Goal: Transaction & Acquisition: Subscribe to service/newsletter

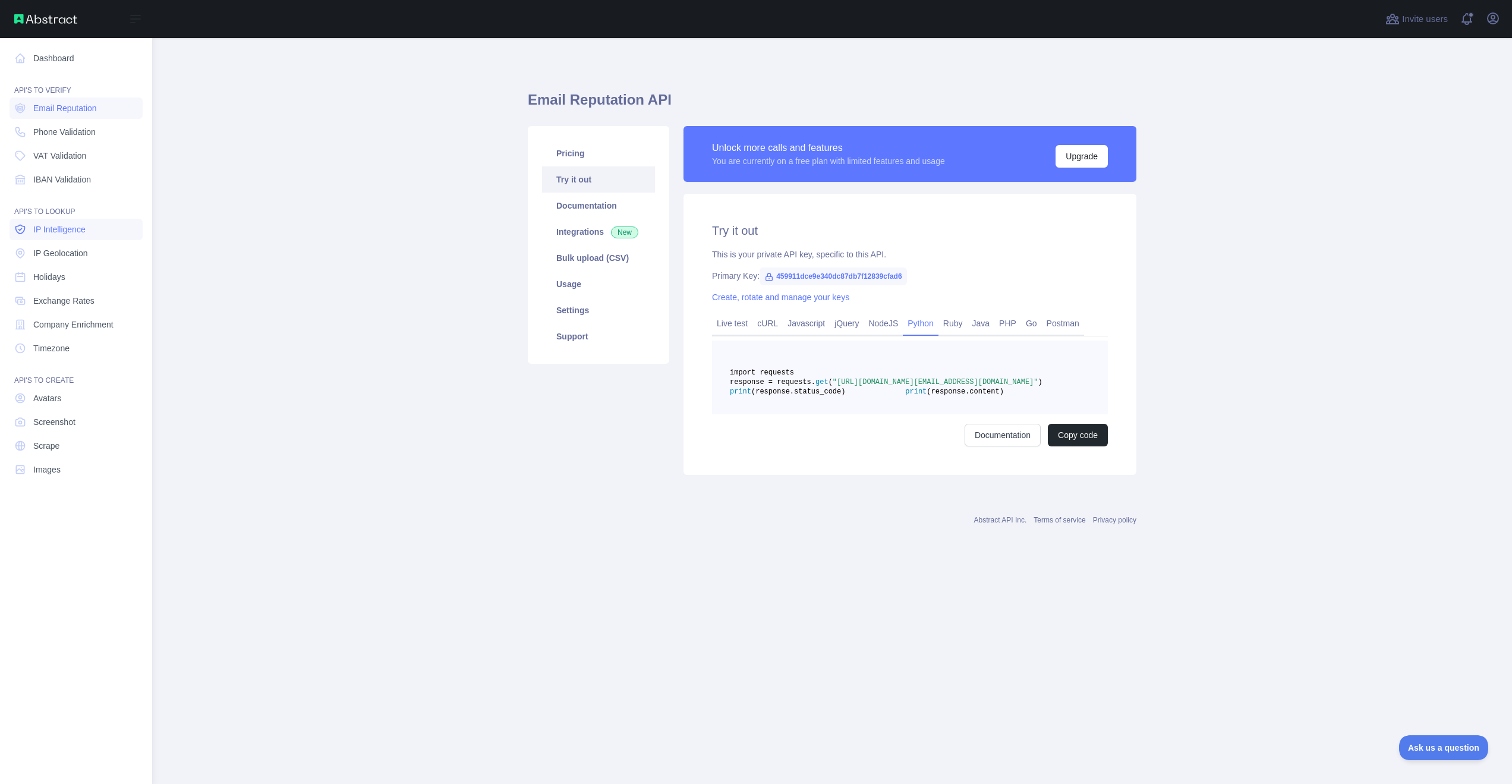
click at [75, 238] on link "IP Intelligence" at bounding box center [76, 229] width 133 height 21
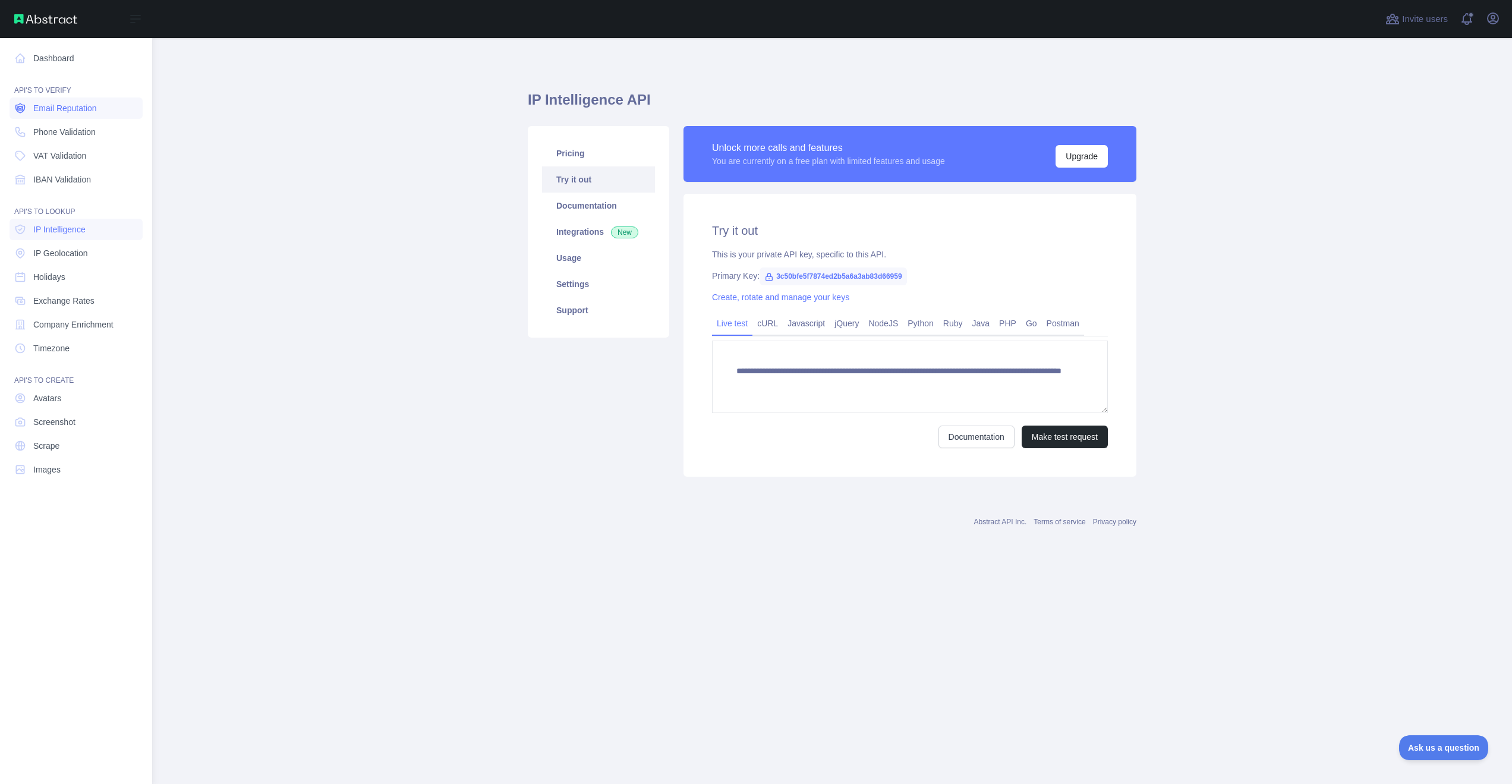
click at [82, 111] on span "Email Reputation" at bounding box center [65, 108] width 63 height 12
type textarea "**********"
click at [71, 247] on link "IP Geolocation" at bounding box center [76, 253] width 133 height 21
click at [71, 236] on link "IP Intelligence" at bounding box center [76, 229] width 133 height 21
type textarea "**********"
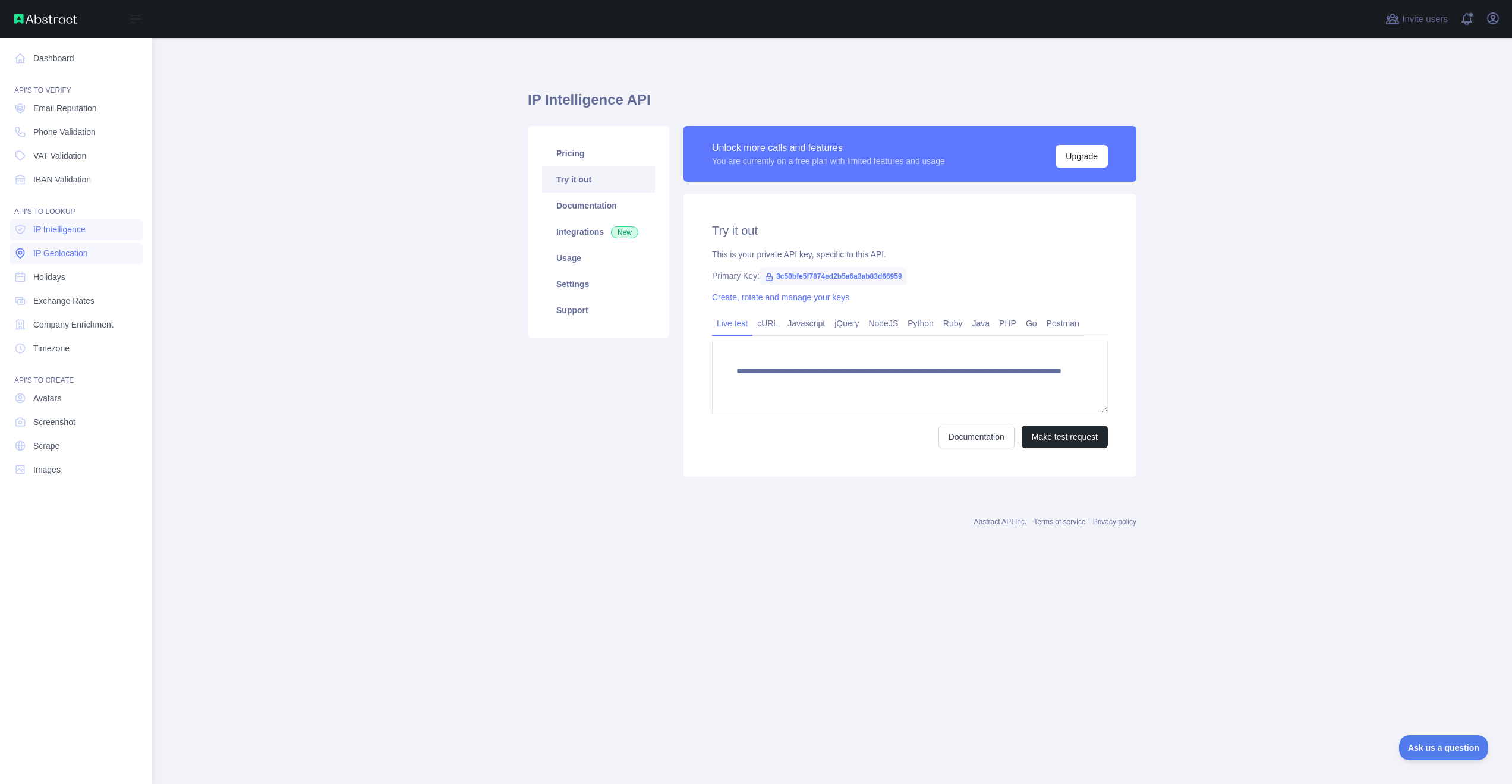
click at [73, 243] on link "IP Geolocation" at bounding box center [76, 253] width 133 height 21
click at [71, 229] on span "IP Intelligence" at bounding box center [59, 229] width 52 height 12
type textarea "**********"
click at [82, 105] on span "Email Reputation" at bounding box center [65, 108] width 63 height 12
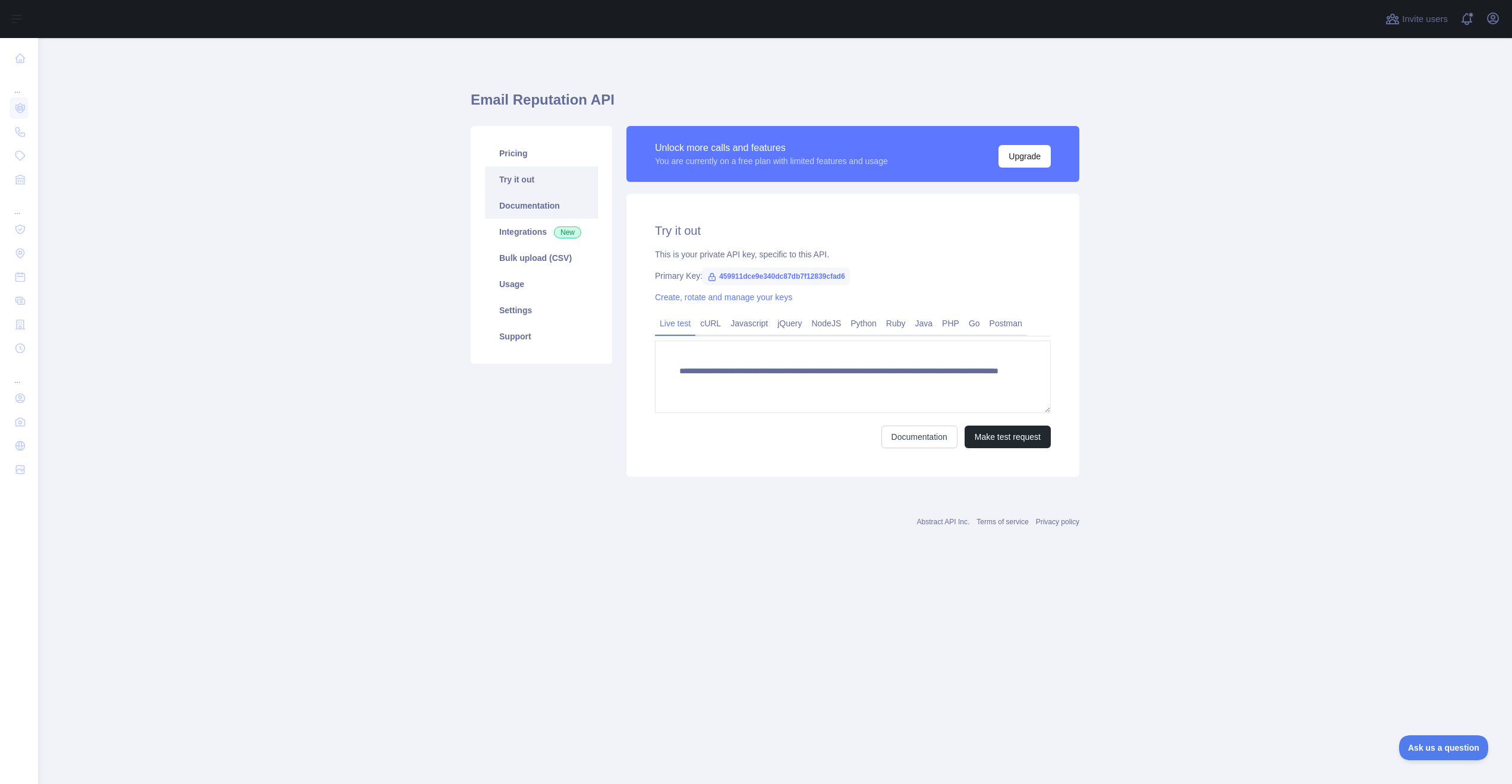
click at [541, 212] on link "Documentation" at bounding box center [542, 205] width 113 height 26
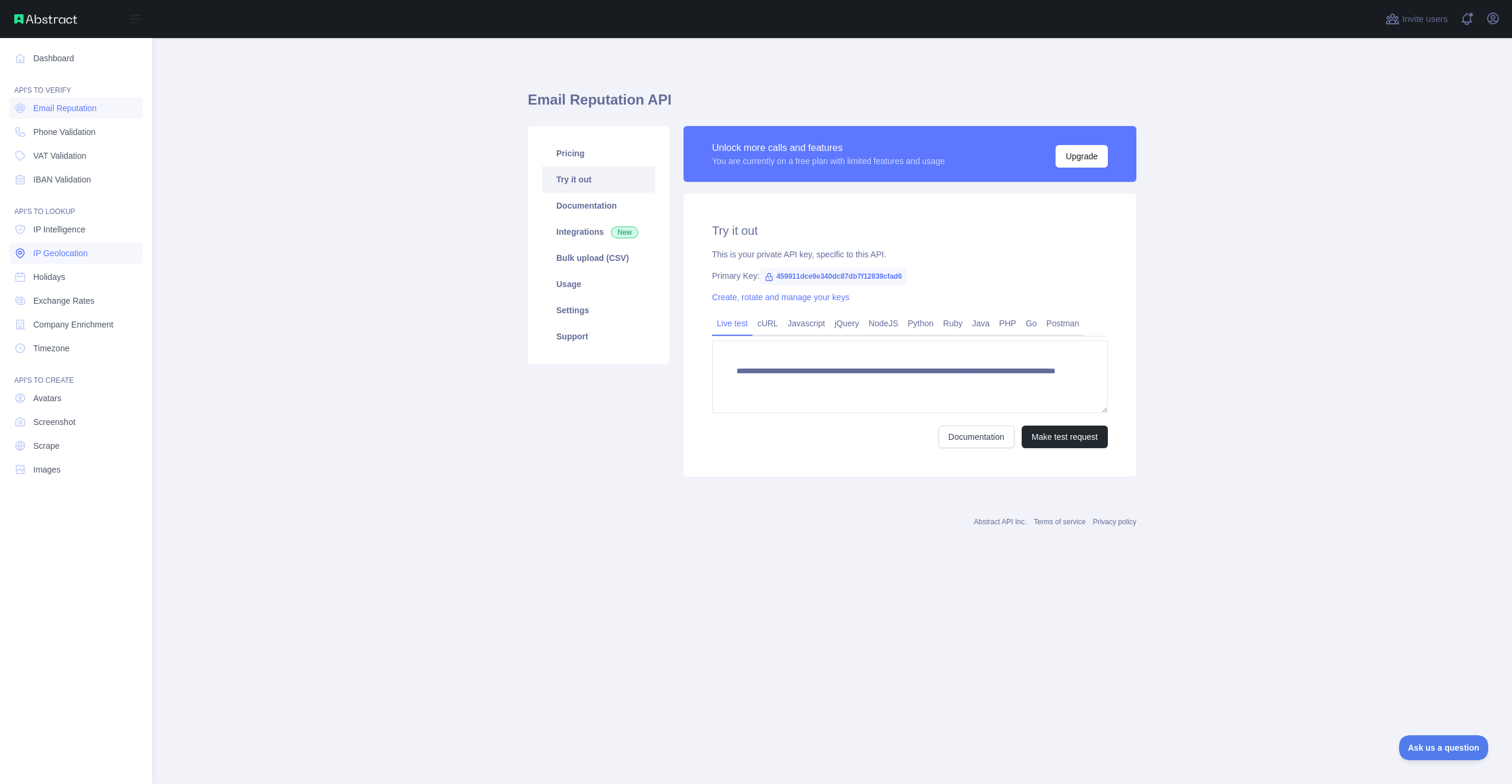
click at [54, 255] on span "IP Geolocation" at bounding box center [60, 253] width 55 height 12
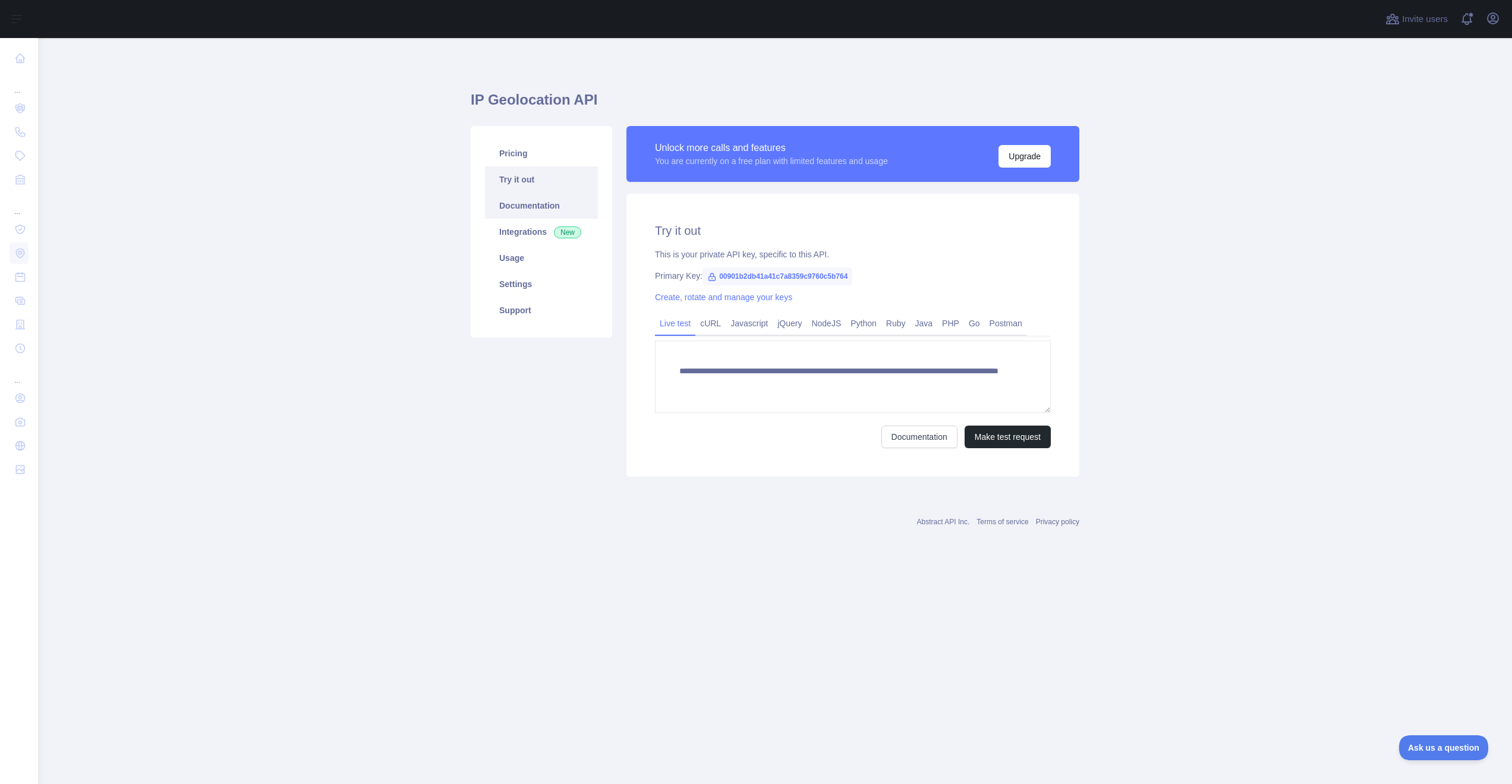
click at [512, 205] on link "Documentation" at bounding box center [542, 205] width 113 height 26
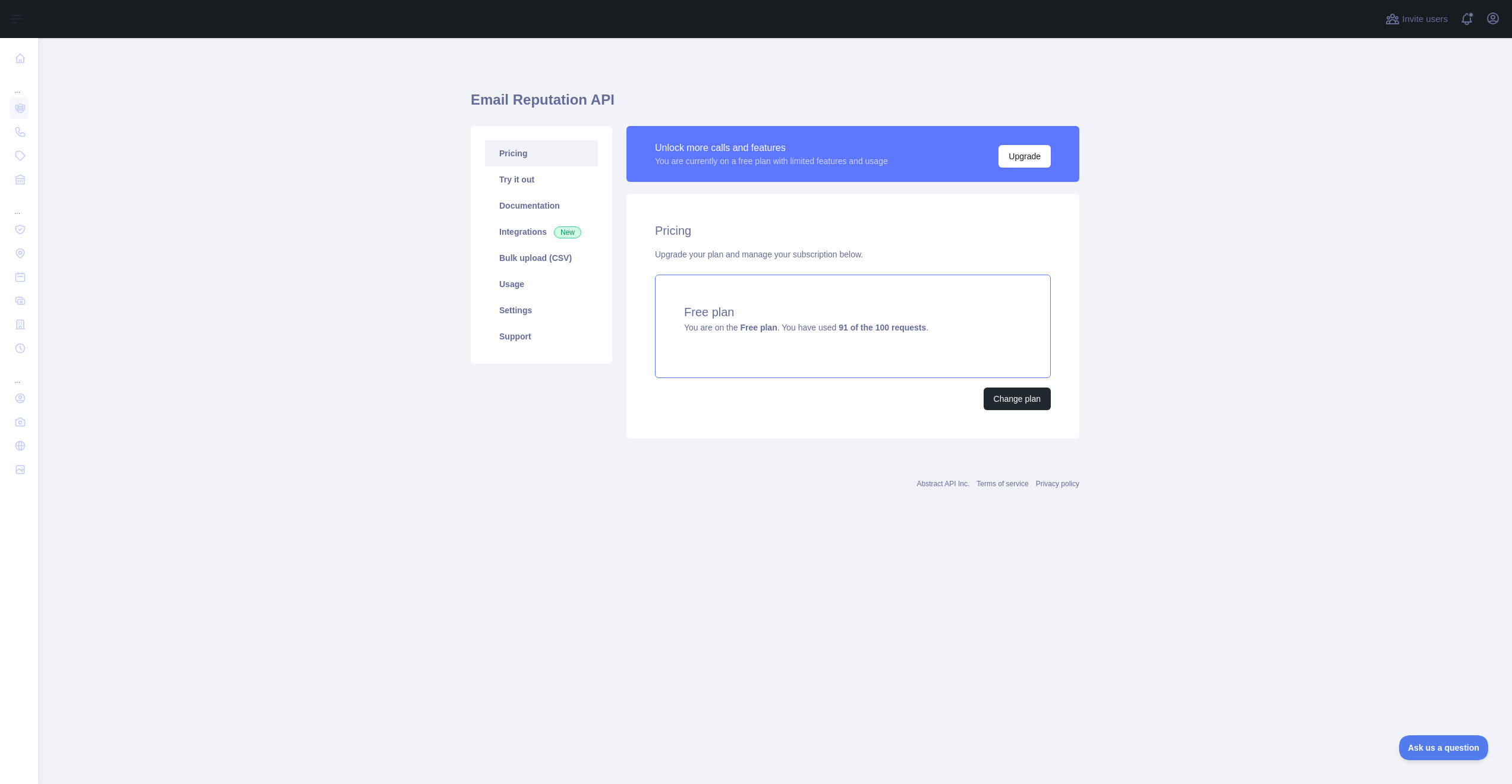
click at [867, 349] on div "Free plan You are on the Free plan . You have used 91 of the 100 requests ." at bounding box center [852, 326] width 396 height 103
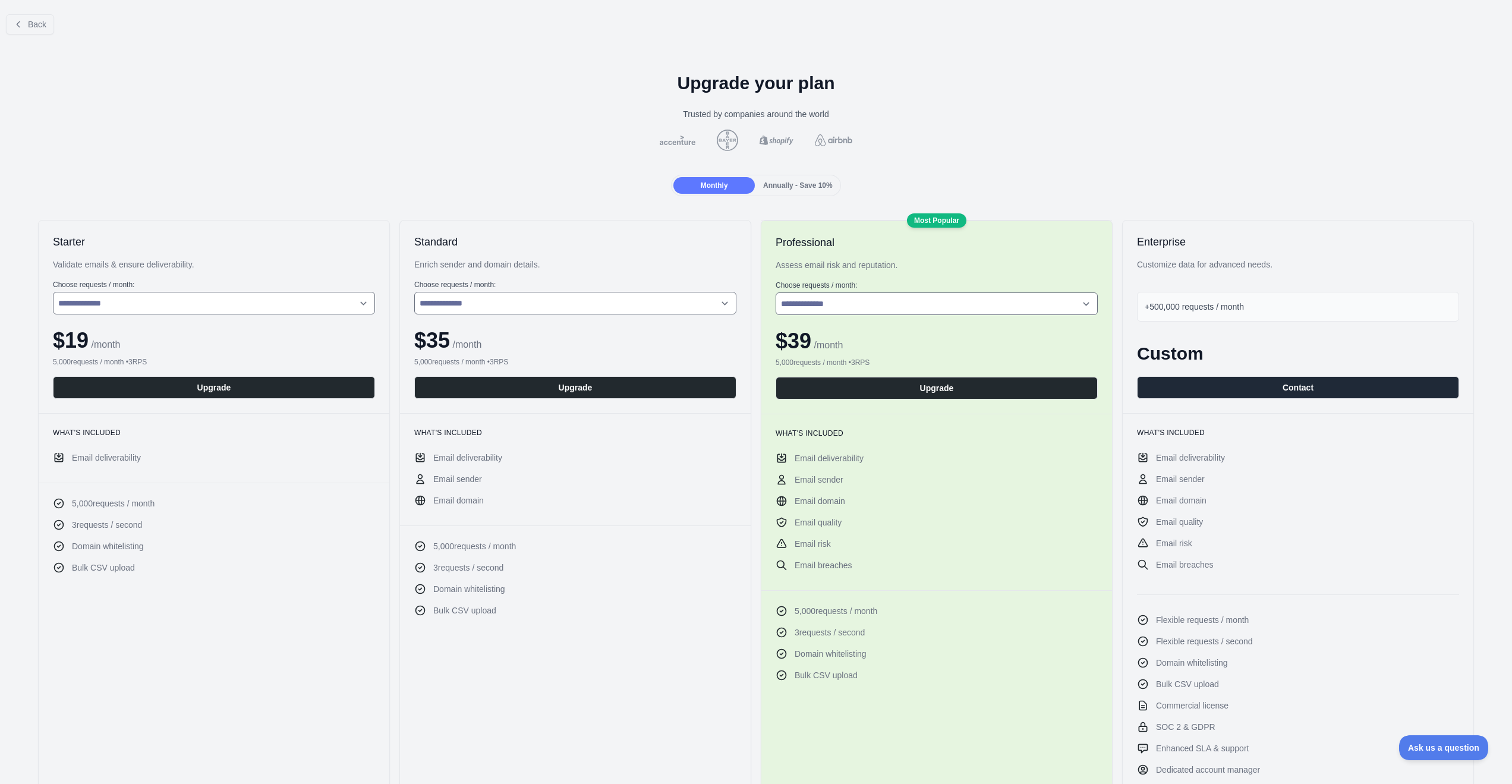
click at [1215, 321] on div "+500,000 requests / month" at bounding box center [1298, 307] width 322 height 30
click at [1215, 313] on div "+500,000 requests / month" at bounding box center [1298, 307] width 322 height 30
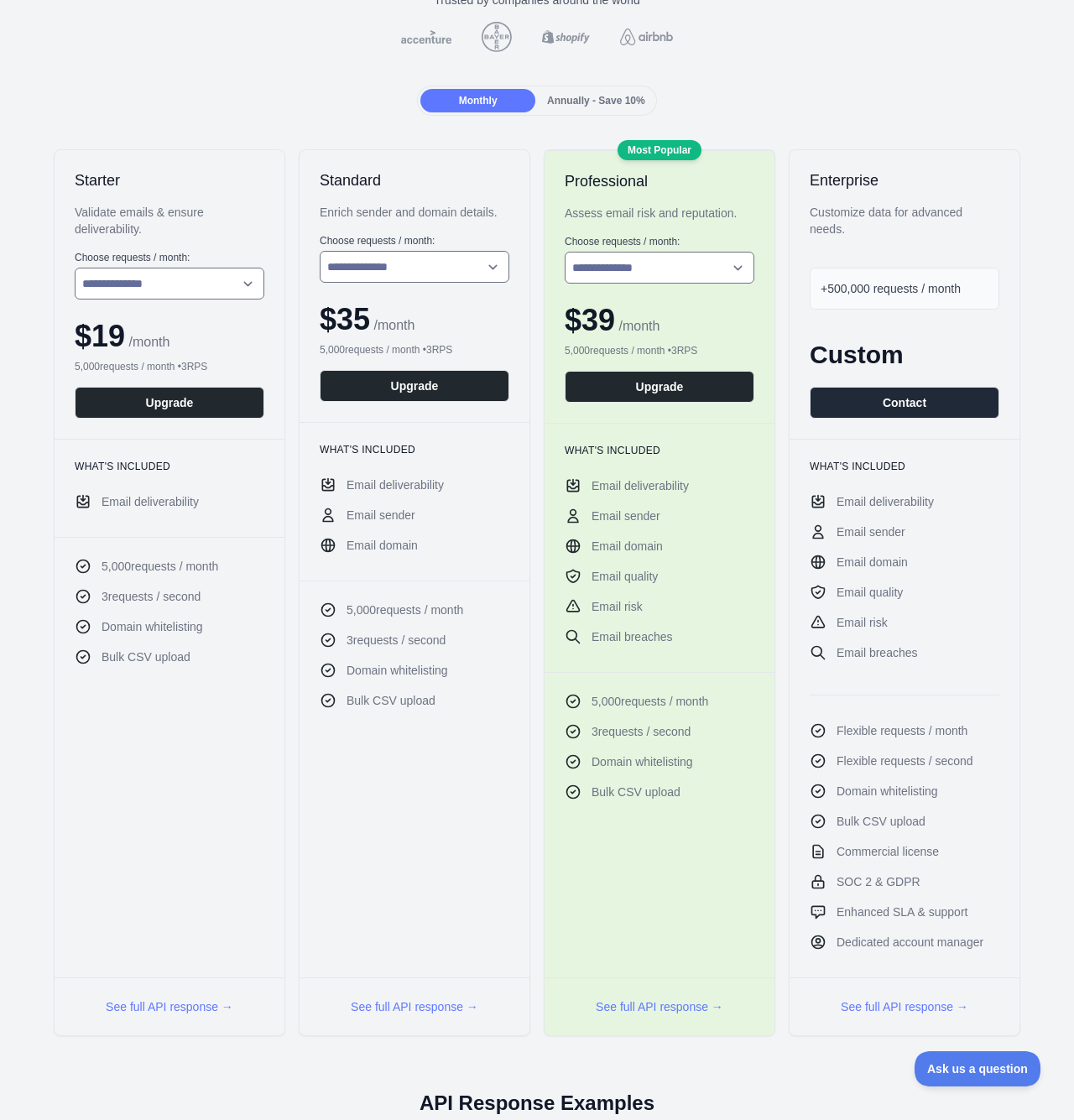
scroll to position [134, 0]
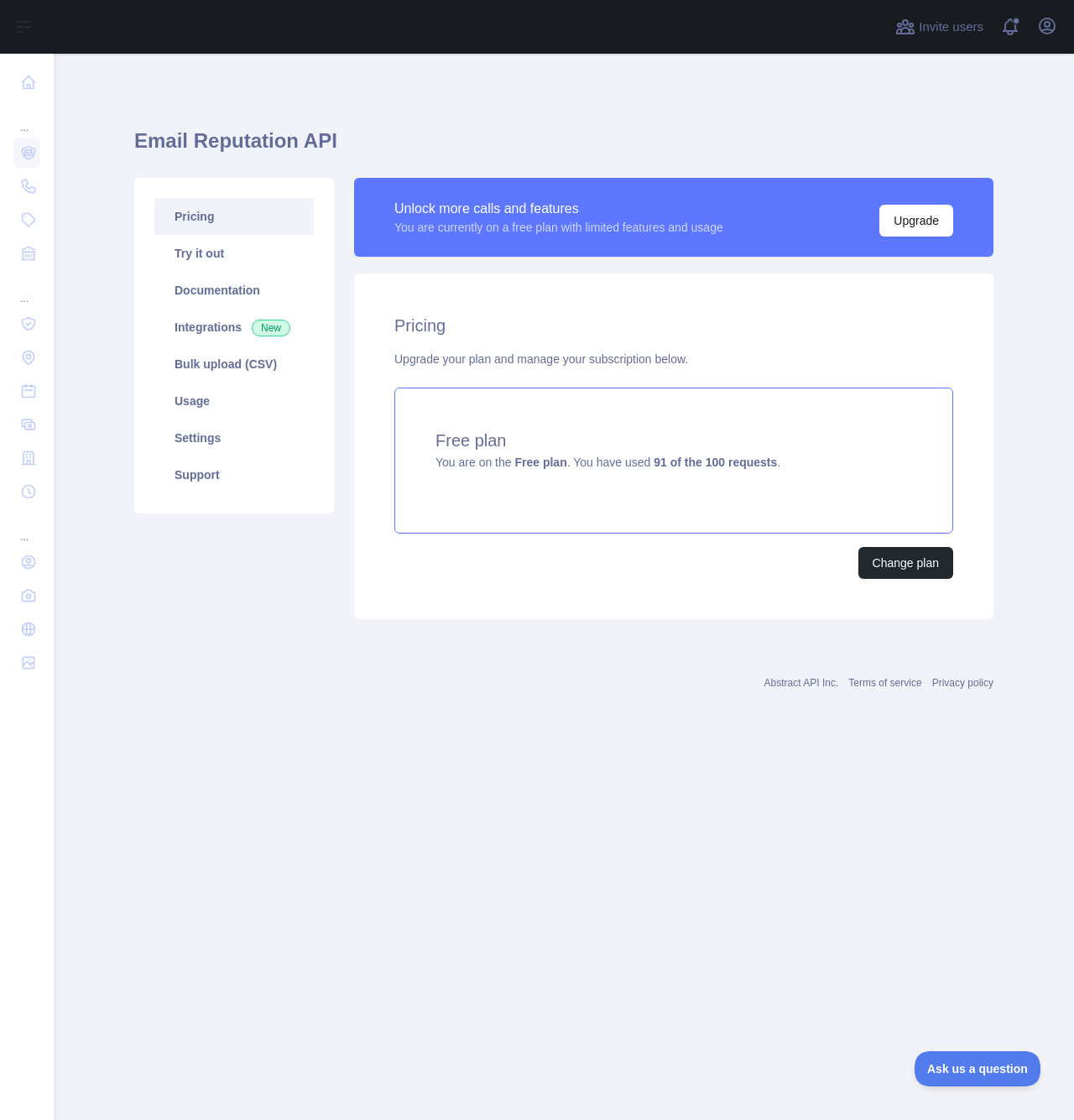
click at [864, 507] on div "Free plan You are on the Free plan . You have used 91 of the 100 requests ." at bounding box center [673, 460] width 559 height 146
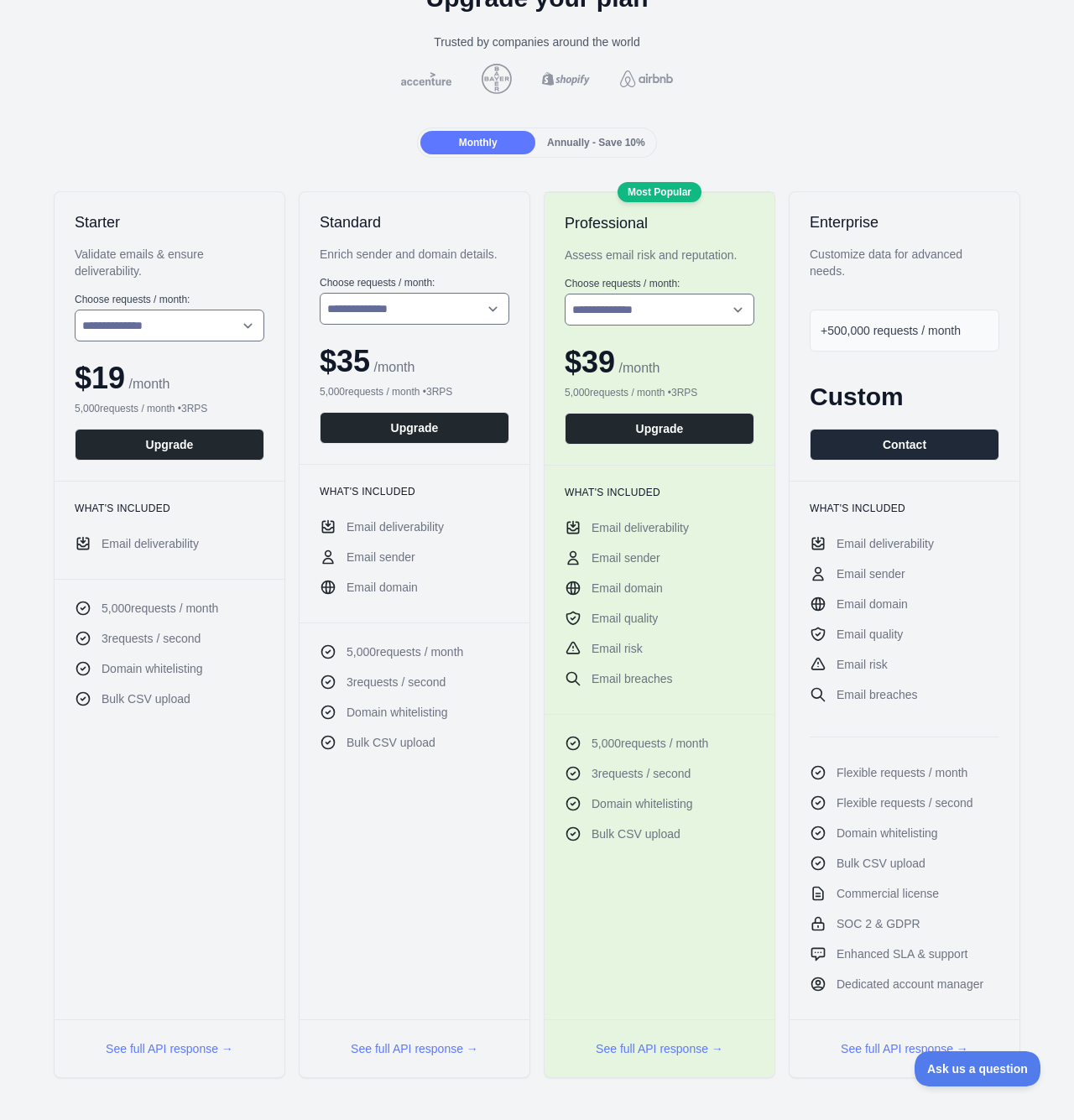
scroll to position [122, 0]
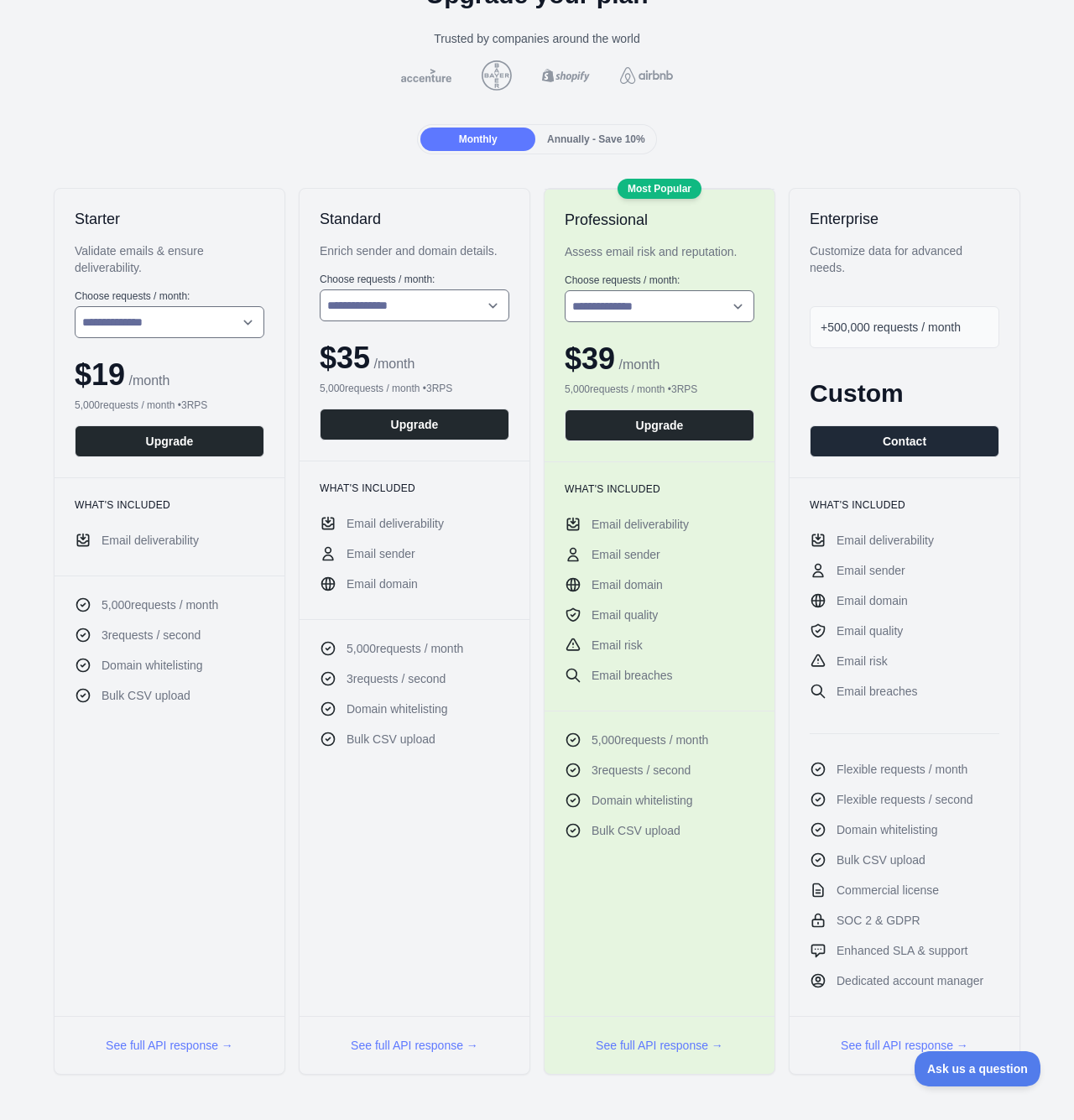
click at [572, 140] on span "Annually - Save 10%" at bounding box center [596, 139] width 98 height 12
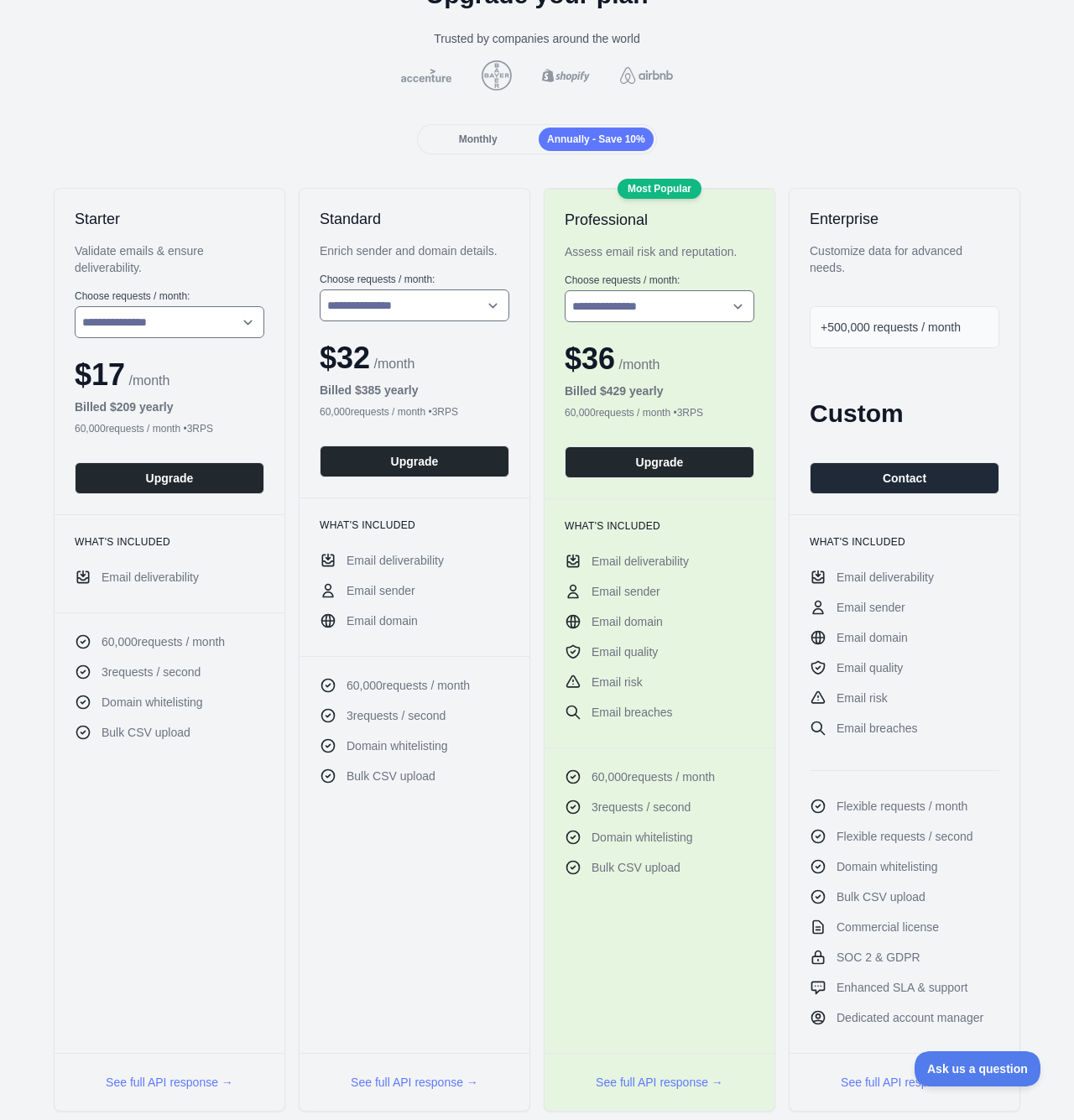
click at [481, 145] on div "Monthly" at bounding box center [477, 139] width 115 height 24
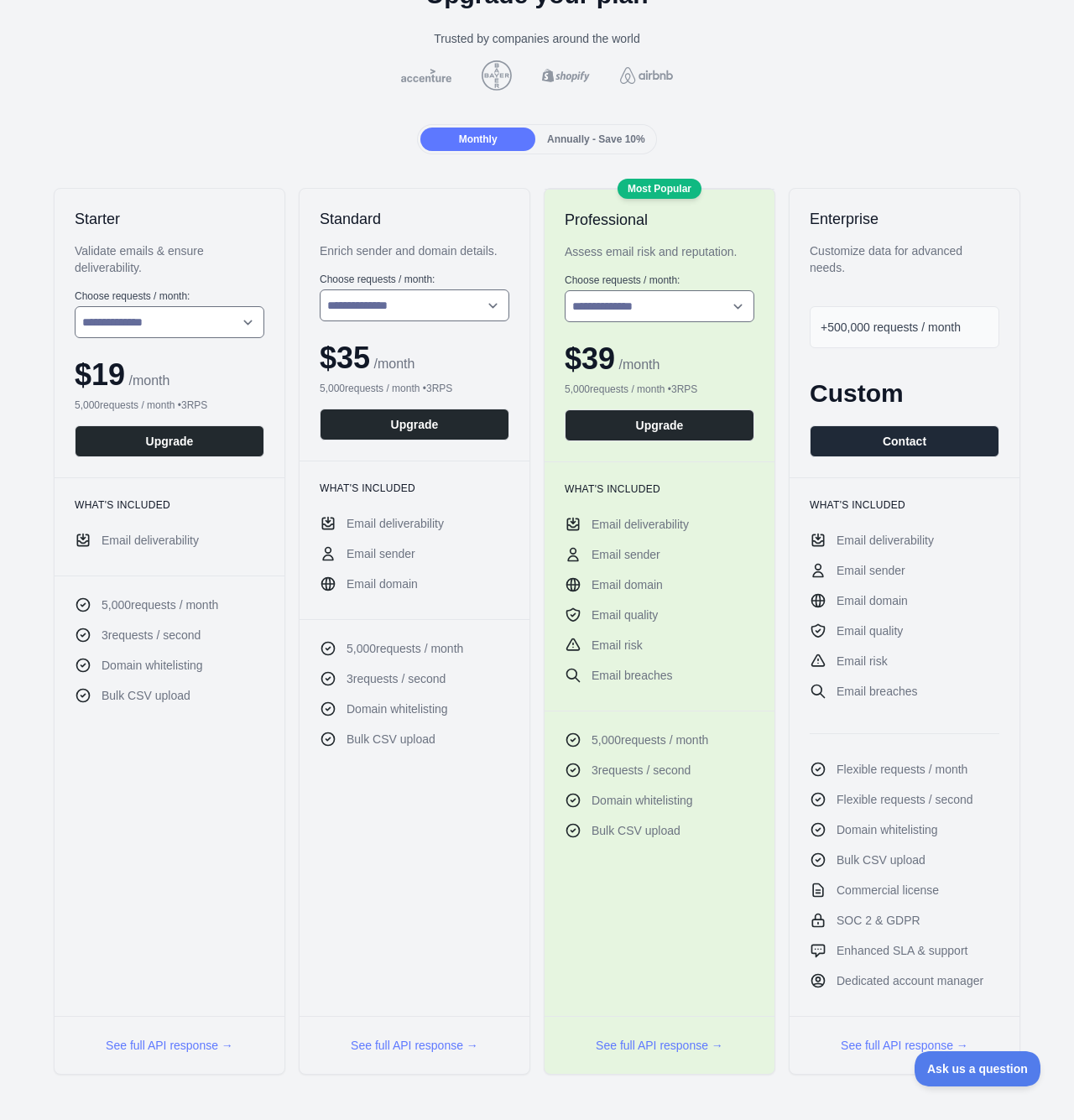
click at [565, 138] on span "Annually - Save 10%" at bounding box center [596, 139] width 98 height 12
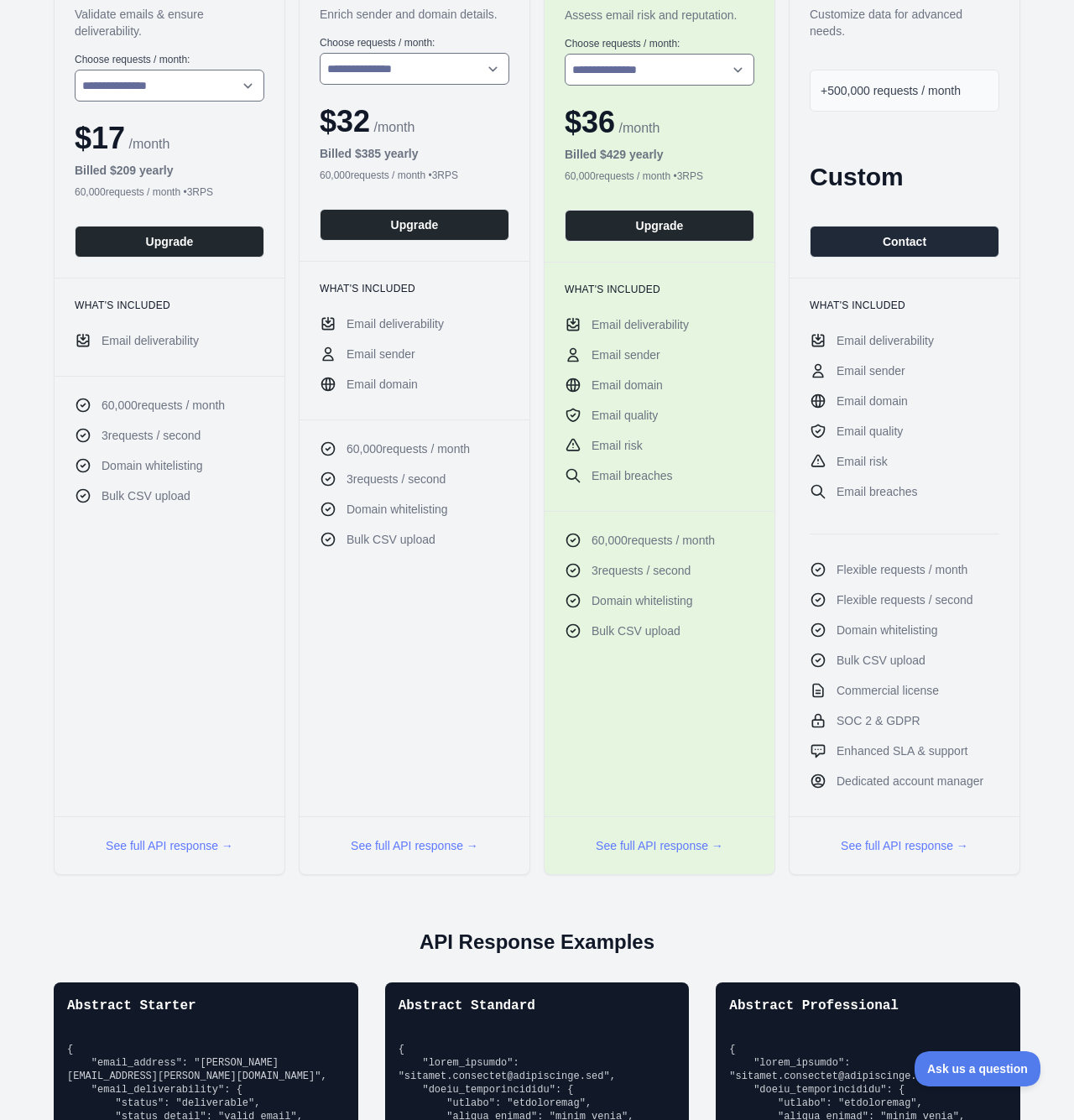
scroll to position [206, 0]
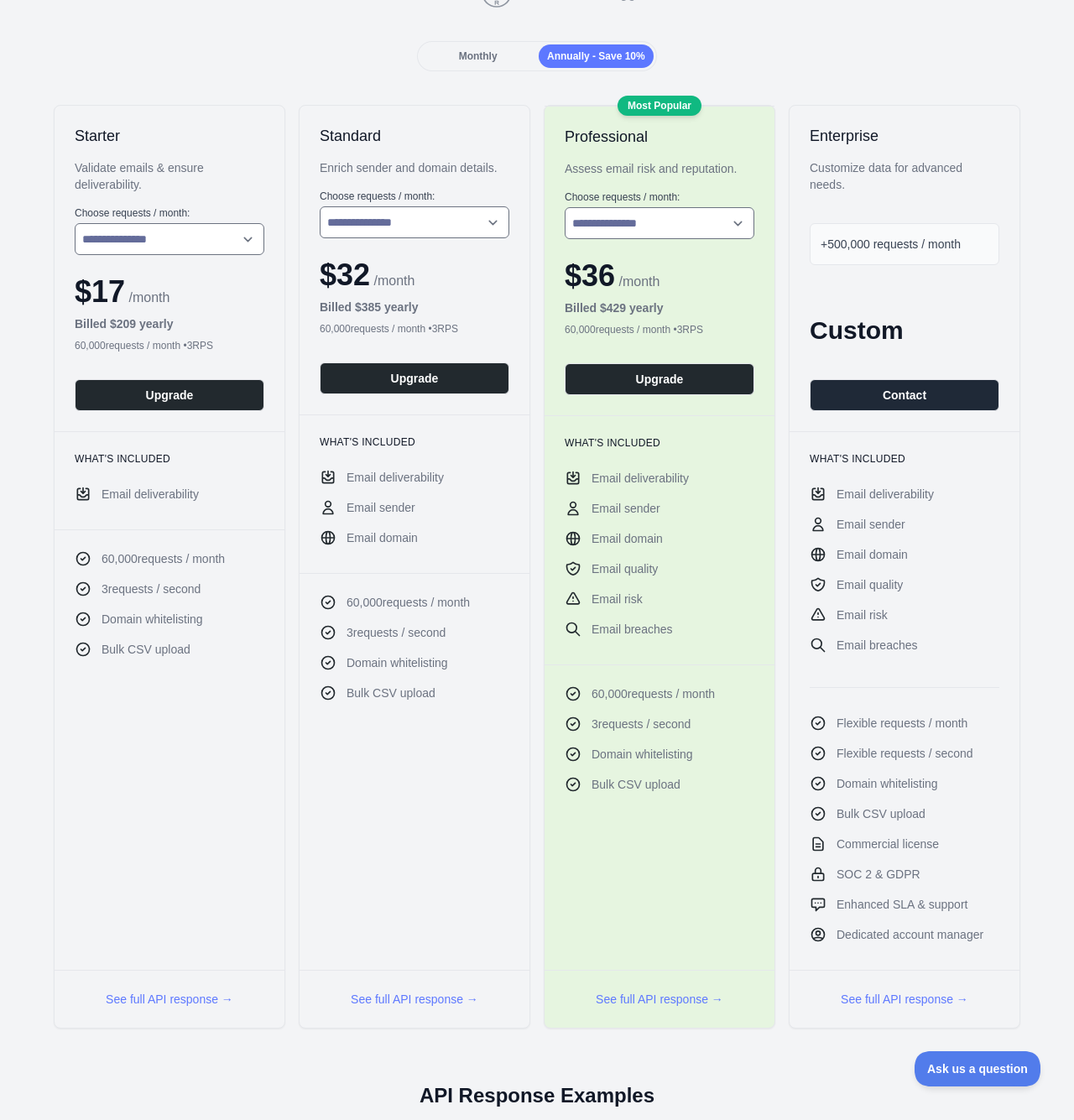
click at [739, 514] on li "Email sender" at bounding box center [659, 508] width 190 height 17
click at [743, 532] on li "Email domain" at bounding box center [659, 538] width 190 height 17
